Goal: Task Accomplishment & Management: Complete application form

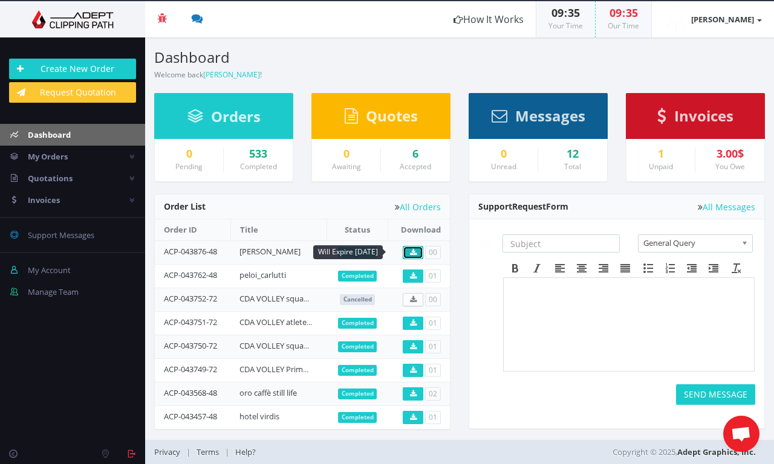
click at [410, 252] on icon at bounding box center [413, 252] width 7 height 7
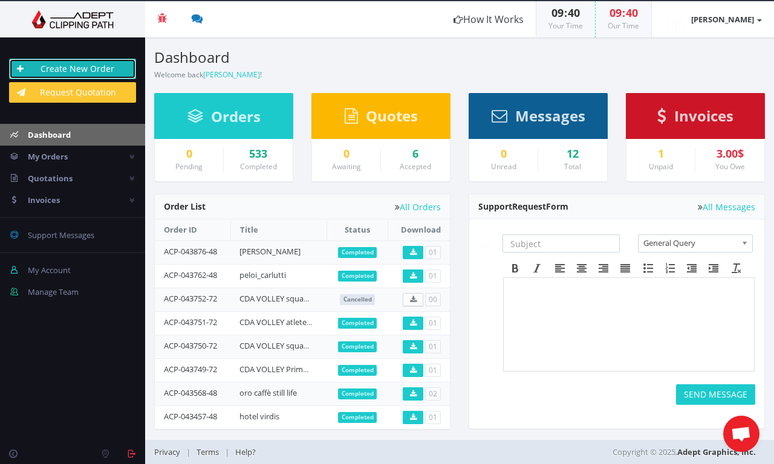
click at [91, 67] on link "Create New Order" at bounding box center [72, 69] width 127 height 21
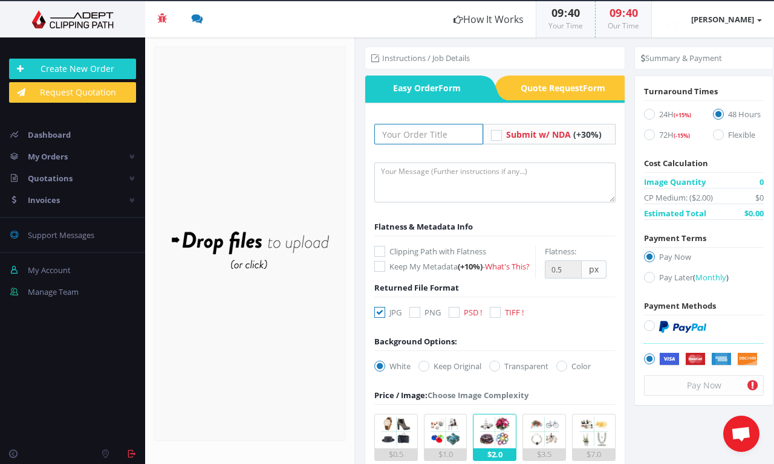
click at [402, 136] on input "text" at bounding box center [428, 134] width 109 height 21
type input "[PERSON_NAME]"
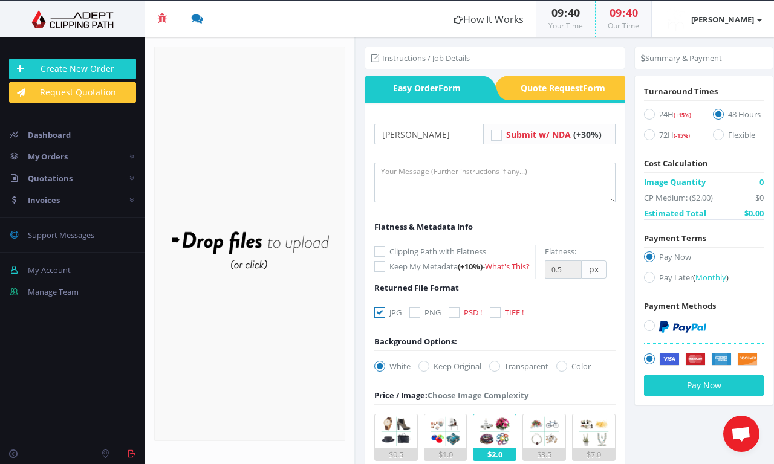
click at [294, 241] on div "Drop files here to upload" at bounding box center [249, 244] width 259 height 74
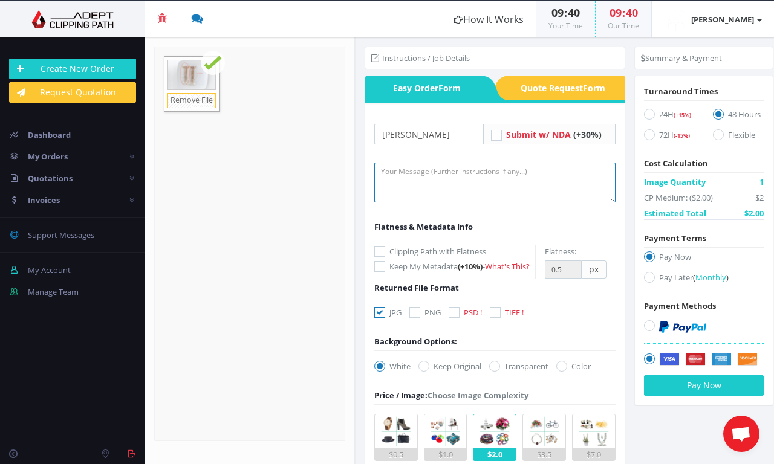
click at [423, 169] on textarea at bounding box center [495, 183] width 242 height 40
paste textarea "I received the images of the order ACP-043876-48 but this one was not made. Can…"
type textarea "I received the images of the order ACP-043876-48 but this one was not made. Can…"
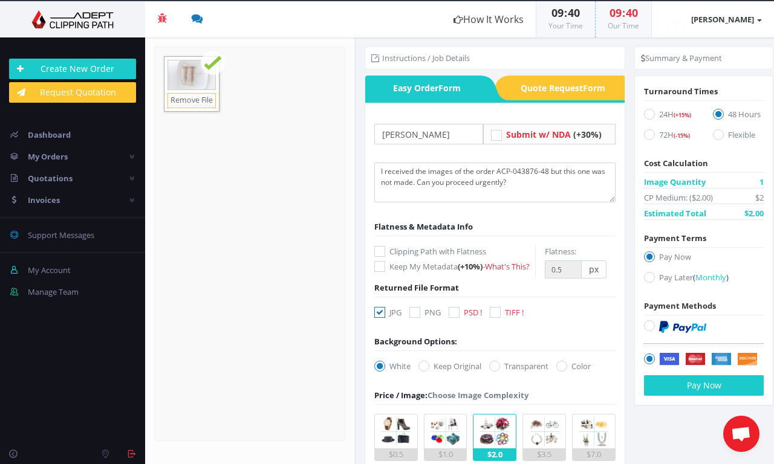
click at [333, 197] on form "Drop files here to upload 90.3 KB PHOTO-2025-09-22-10-38-44.jpg Check" at bounding box center [249, 244] width 191 height 395
click at [646, 278] on icon at bounding box center [649, 277] width 11 height 11
click at [647, 278] on input "Pay Later ( Monthly )" at bounding box center [651, 278] width 8 height 8
radio input "true"
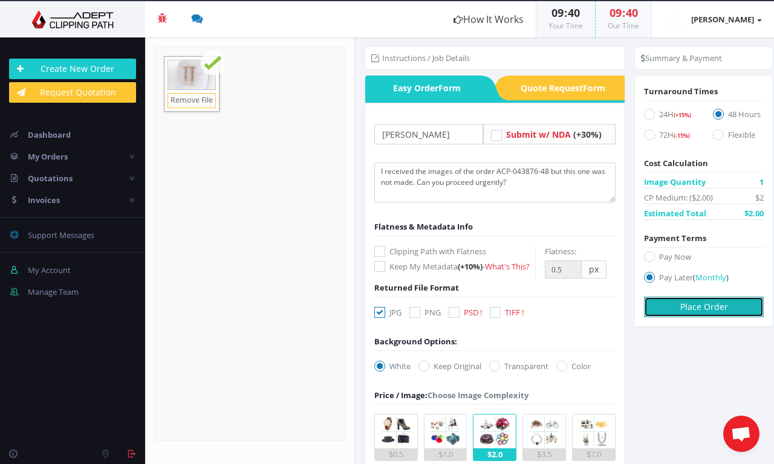
click at [700, 308] on button "Place Order" at bounding box center [704, 307] width 120 height 21
